Goal: Register for event/course

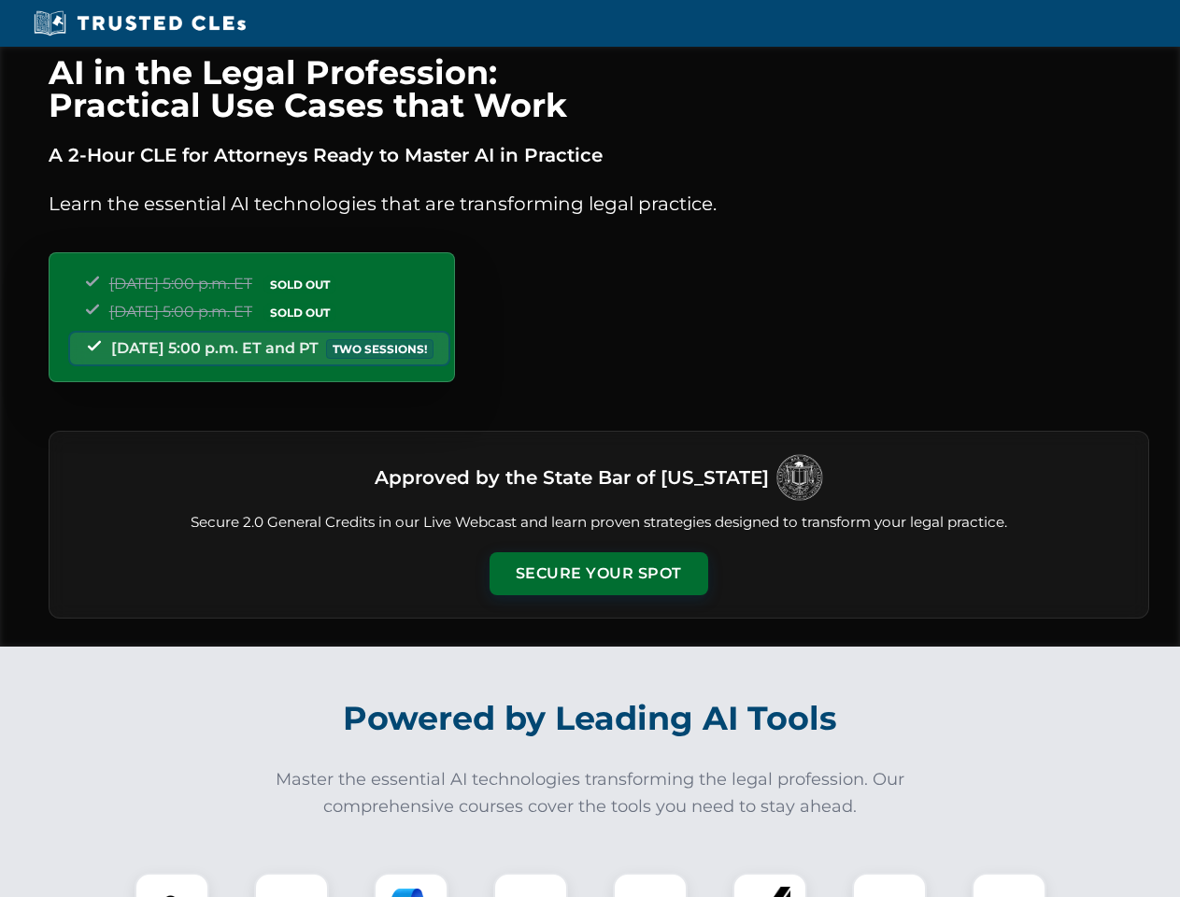
click at [598, 574] on button "Secure Your Spot" at bounding box center [599, 573] width 219 height 43
click at [172, 885] on img at bounding box center [172, 910] width 54 height 54
